Goal: Task Accomplishment & Management: Use online tool/utility

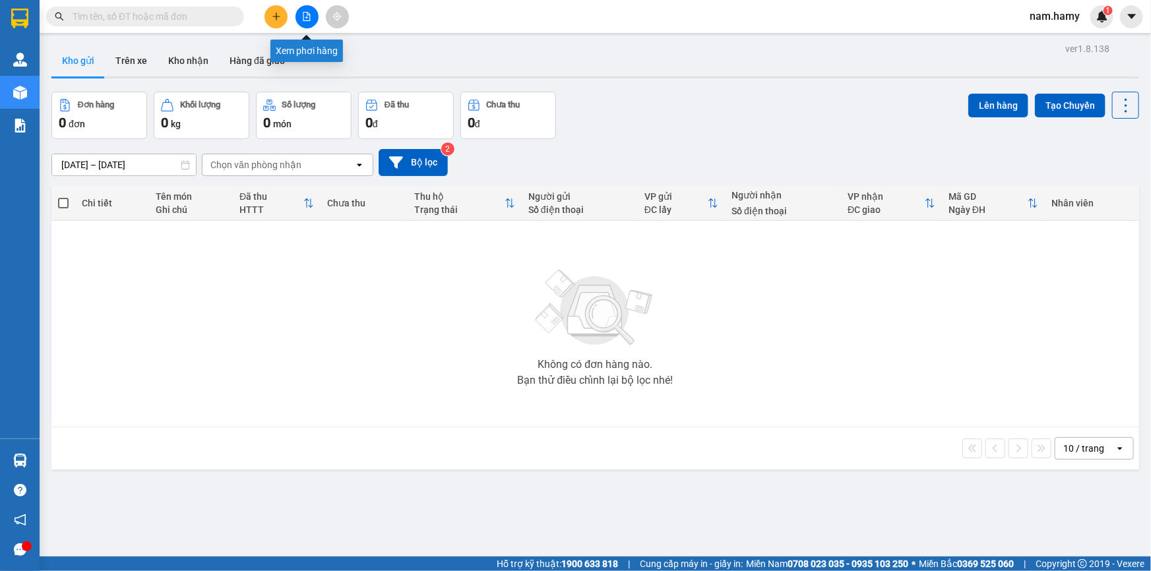
click at [297, 25] on div at bounding box center [306, 16] width 99 height 23
click at [310, 23] on button at bounding box center [306, 16] width 23 height 23
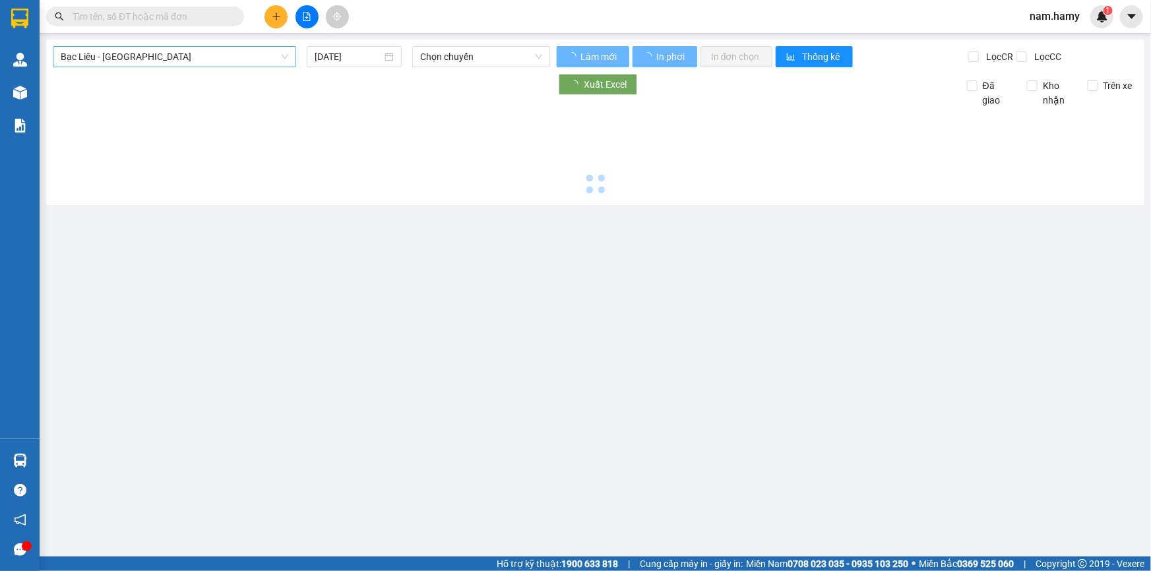
click at [272, 56] on span "Bạc Liêu - [GEOGRAPHIC_DATA]" at bounding box center [174, 57] width 227 height 20
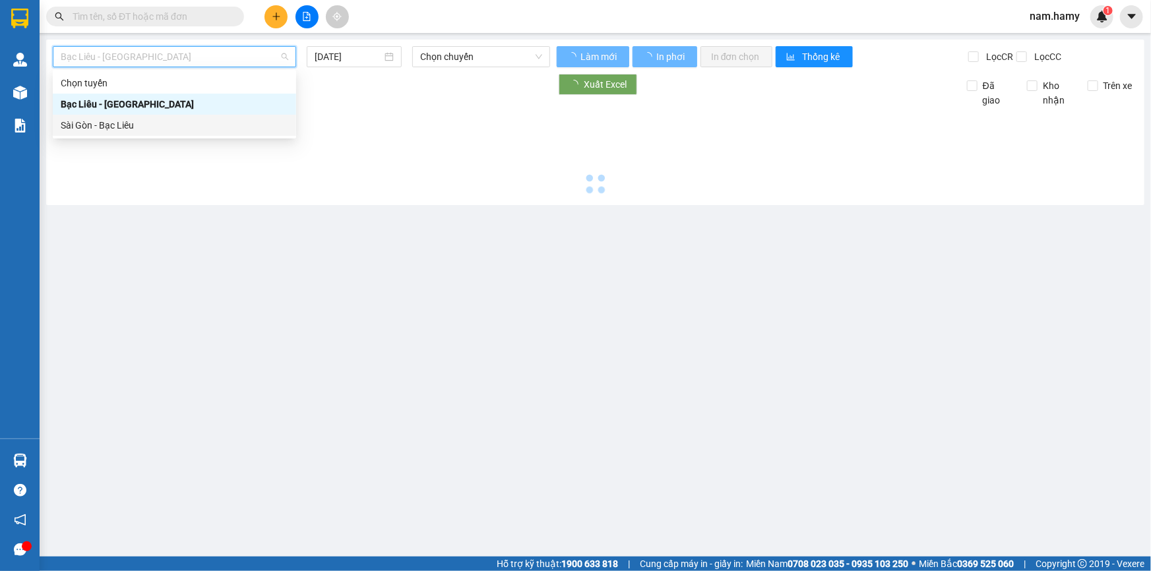
type input "[DATE]"
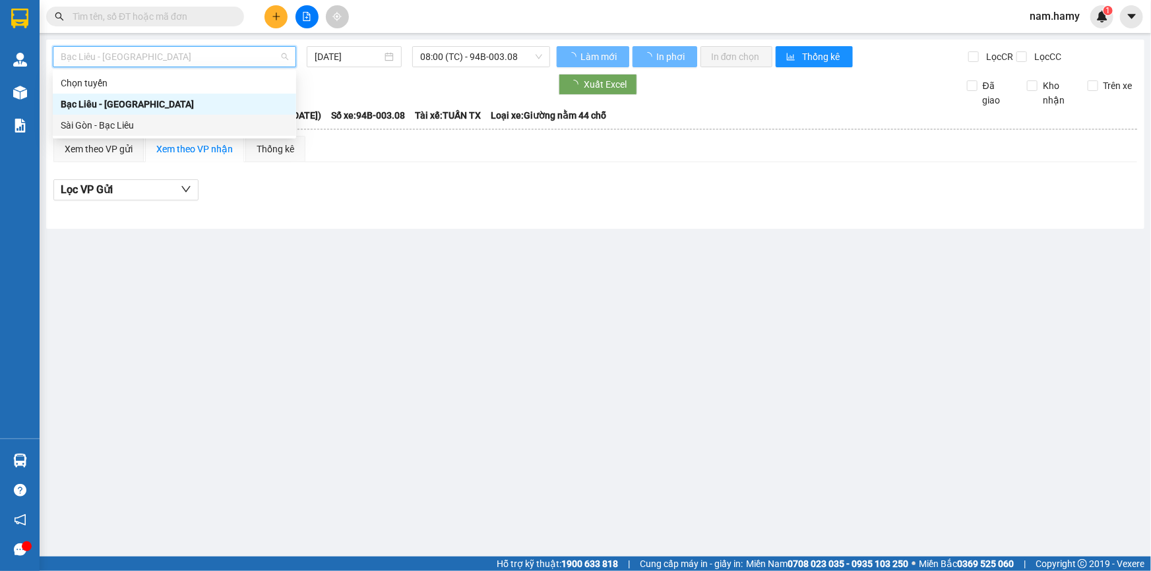
click at [208, 133] on div "Sài Gòn - Bạc Liêu" at bounding box center [174, 125] width 243 height 21
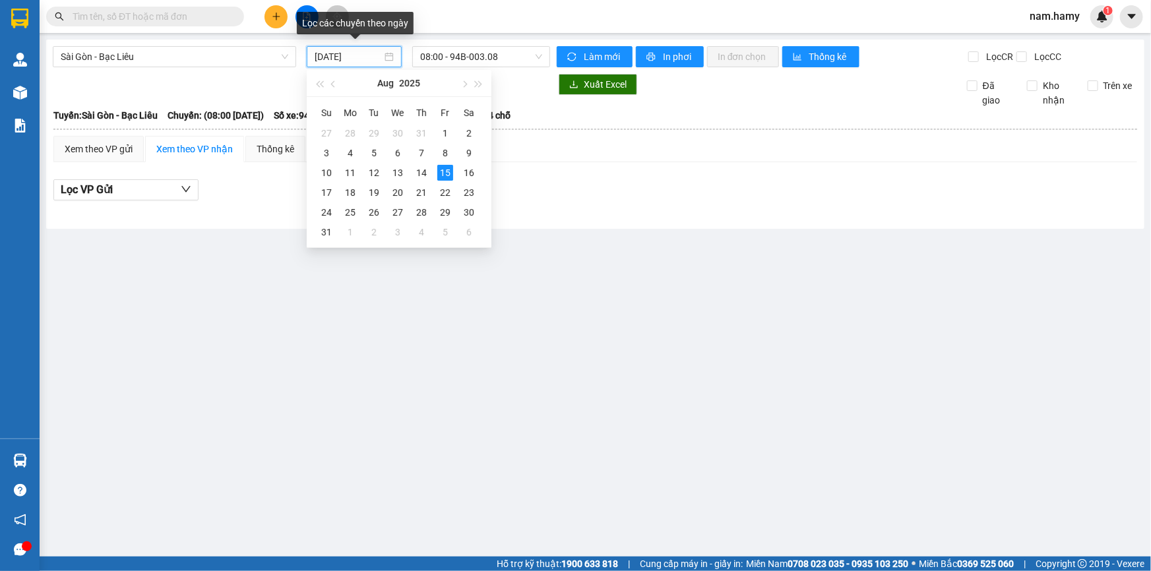
click at [371, 55] on input "[DATE]" at bounding box center [348, 56] width 67 height 15
click at [415, 173] on div "14" at bounding box center [421, 173] width 16 height 16
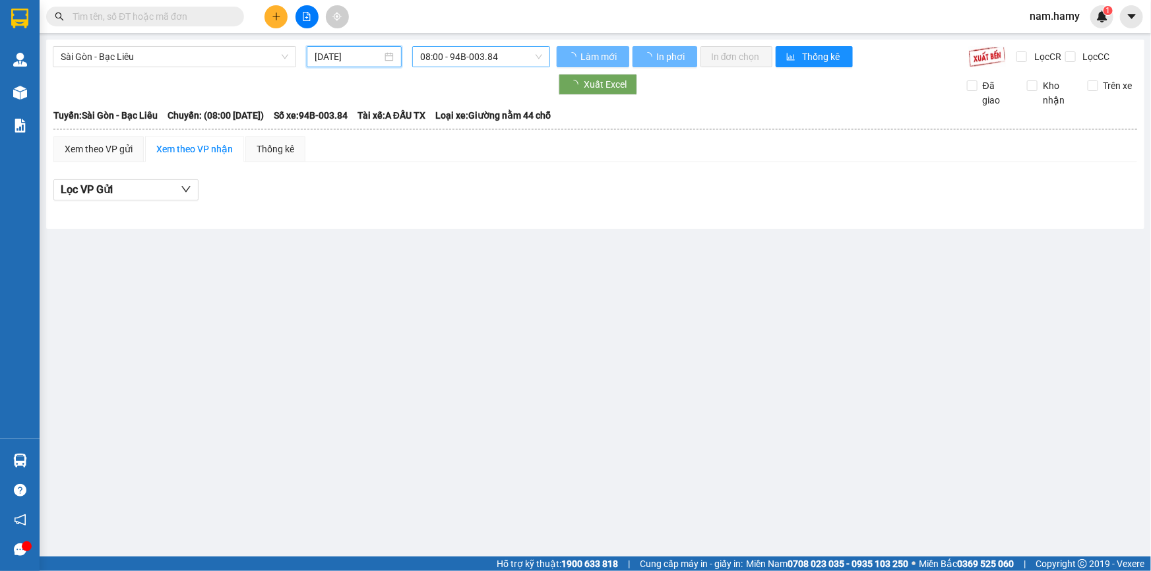
type input "[DATE]"
click at [516, 61] on span "08:00 - 94B-003.84" at bounding box center [481, 57] width 122 height 20
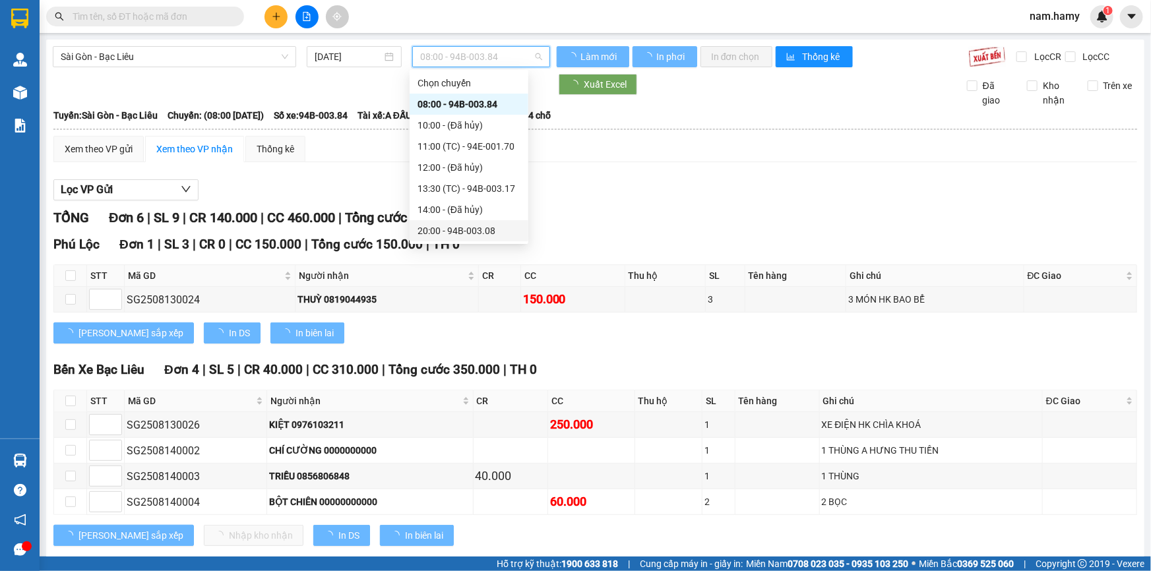
scroll to position [20, 0]
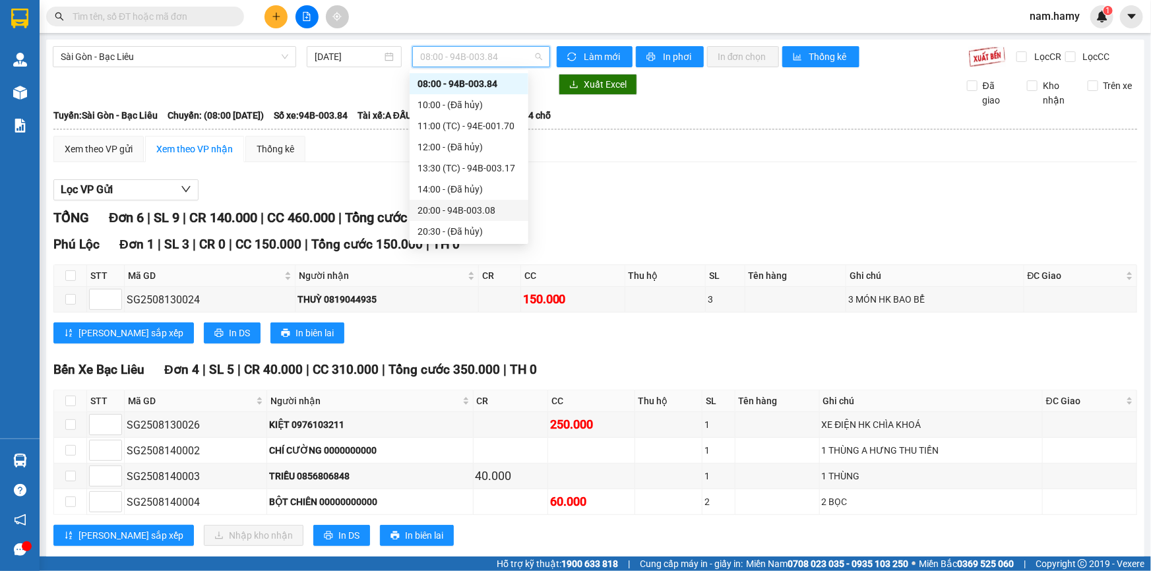
click at [488, 212] on div "20:00 - 94B-003.08" at bounding box center [468, 210] width 103 height 15
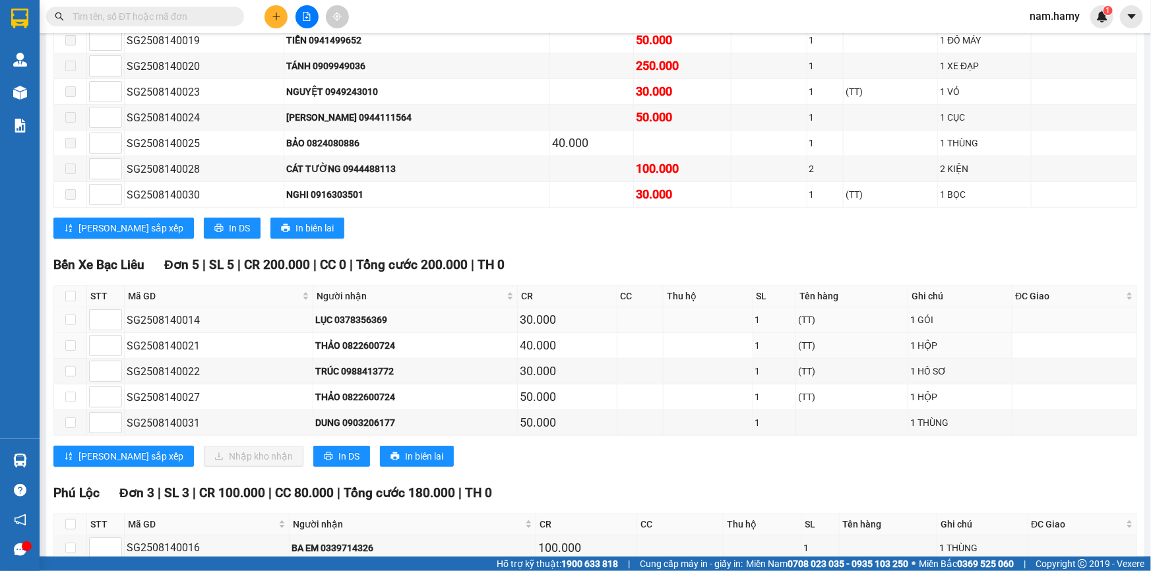
scroll to position [276, 0]
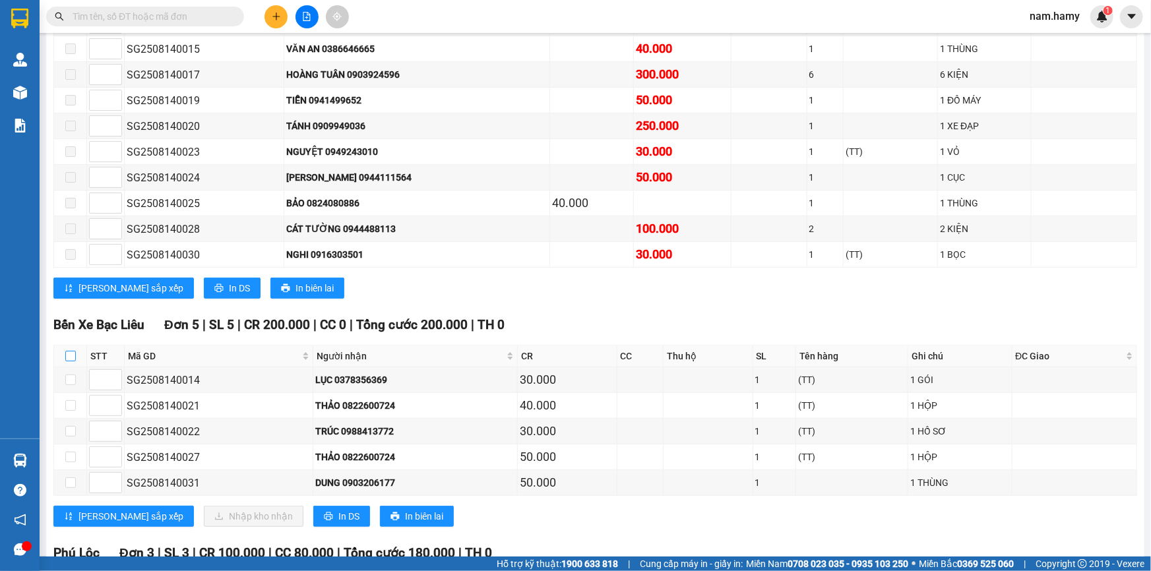
click at [72, 351] on input "checkbox" at bounding box center [70, 356] width 11 height 11
checkbox input "true"
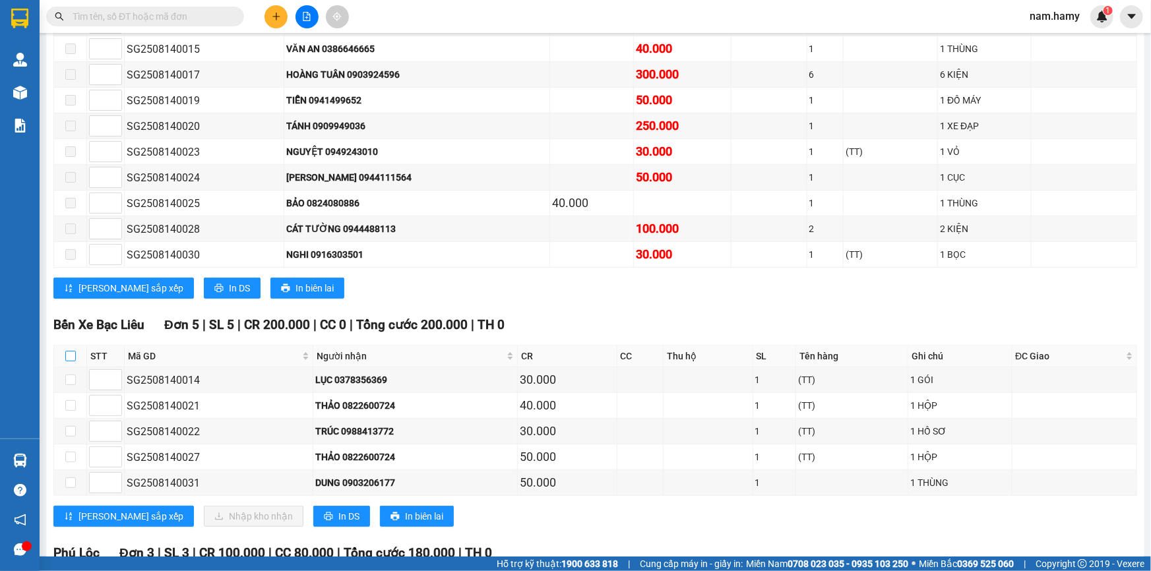
checkbox input "true"
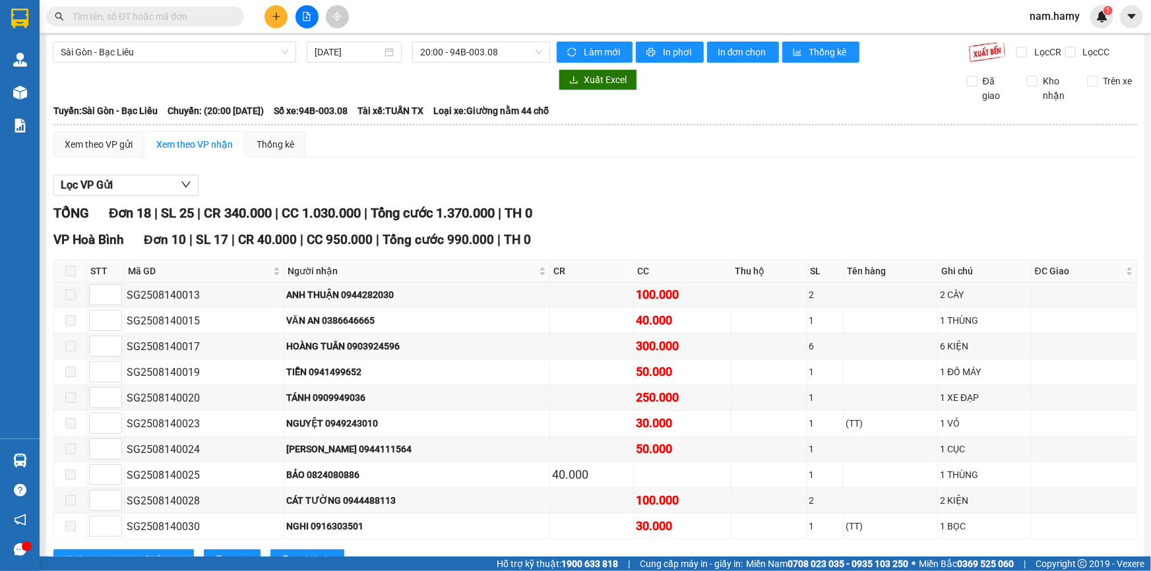
scroll to position [0, 0]
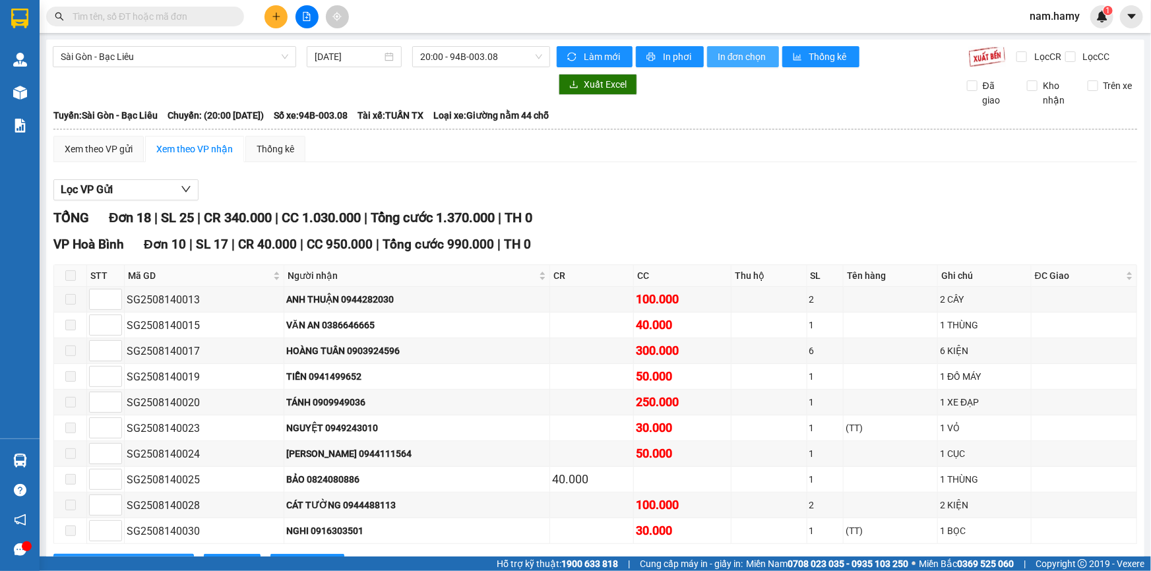
click at [717, 51] on span "In đơn chọn" at bounding box center [742, 56] width 51 height 15
click at [745, 52] on span "In đơn chọn" at bounding box center [742, 56] width 51 height 15
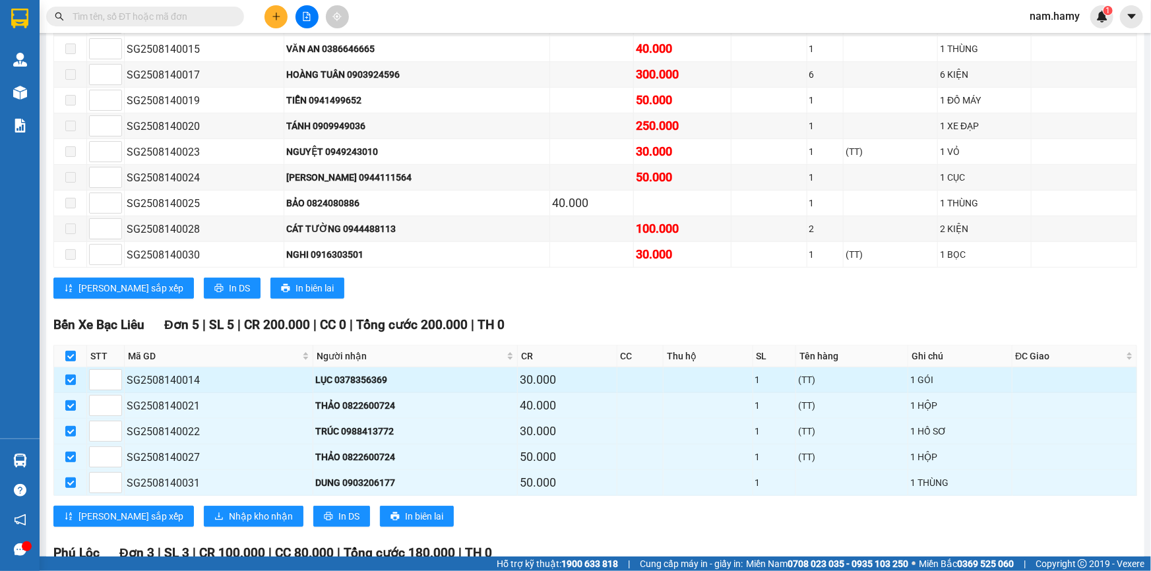
scroll to position [456, 0]
